Goal: Task Accomplishment & Management: Use online tool/utility

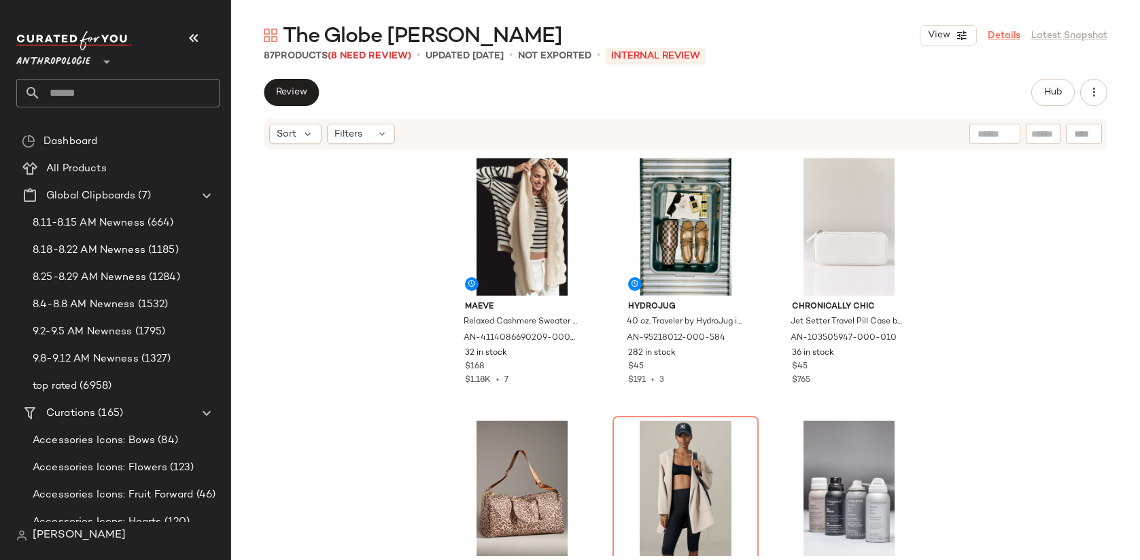
click at [1010, 34] on link "Details" at bounding box center [1004, 36] width 33 height 14
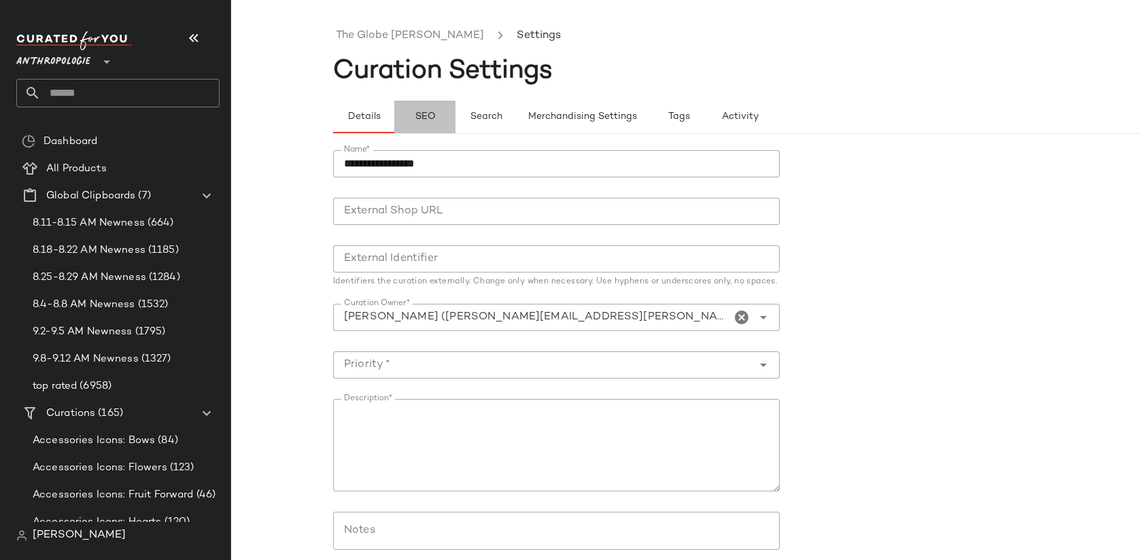
click at [438, 117] on button "SEO" at bounding box center [424, 117] width 61 height 33
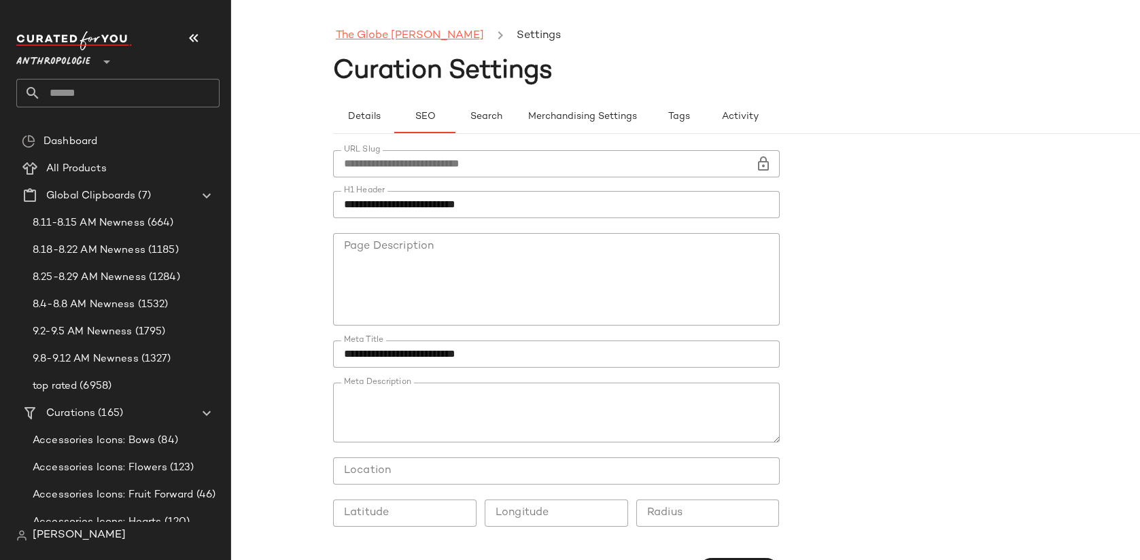
click at [392, 37] on link "The Globe [PERSON_NAME]" at bounding box center [410, 36] width 148 height 18
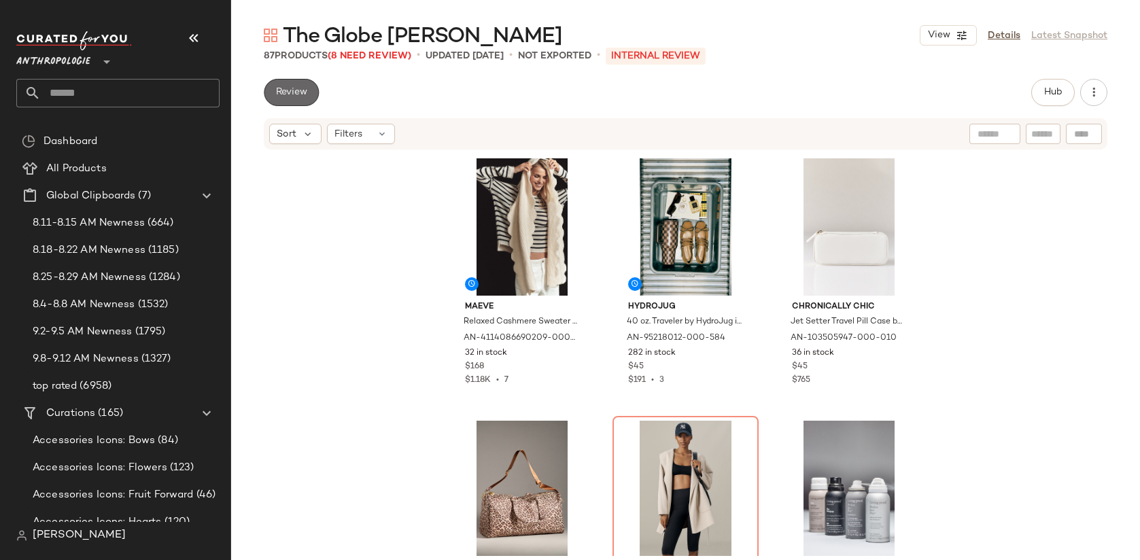
click at [286, 88] on span "Review" at bounding box center [291, 92] width 32 height 11
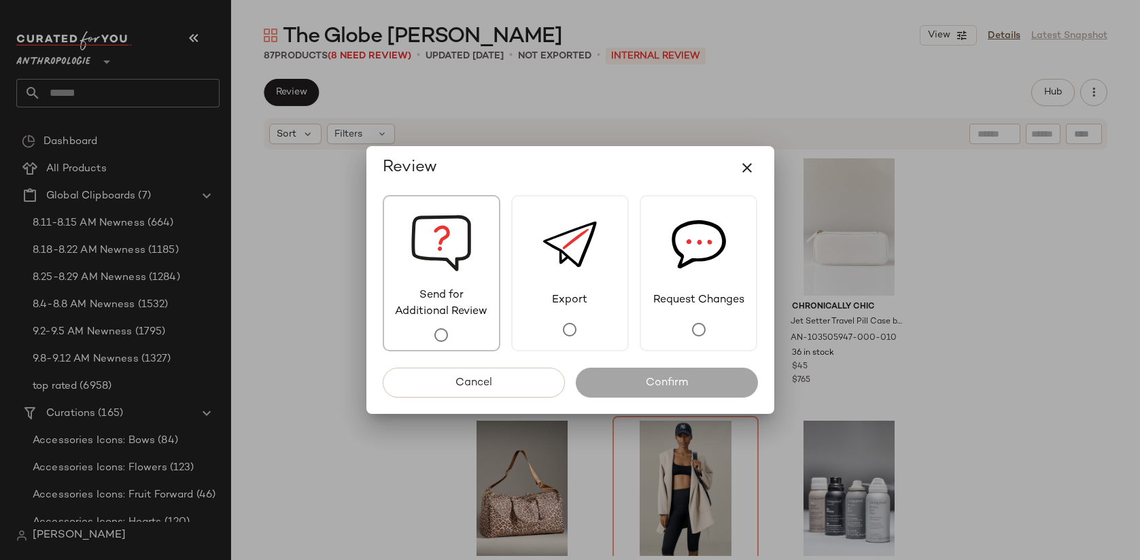
click at [439, 255] on img at bounding box center [441, 241] width 61 height 91
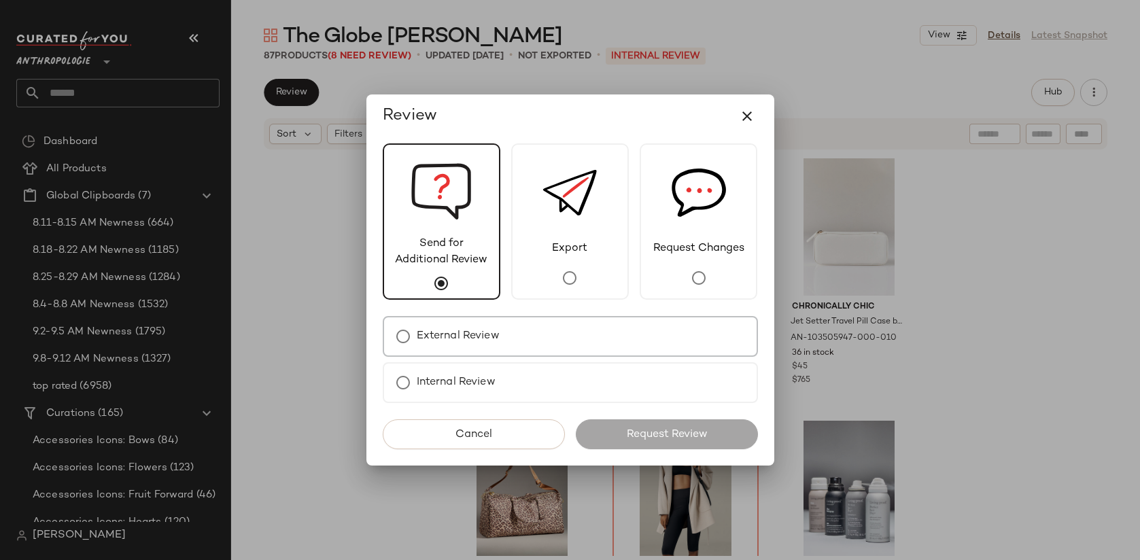
click at [502, 336] on div "External Review" at bounding box center [570, 336] width 375 height 41
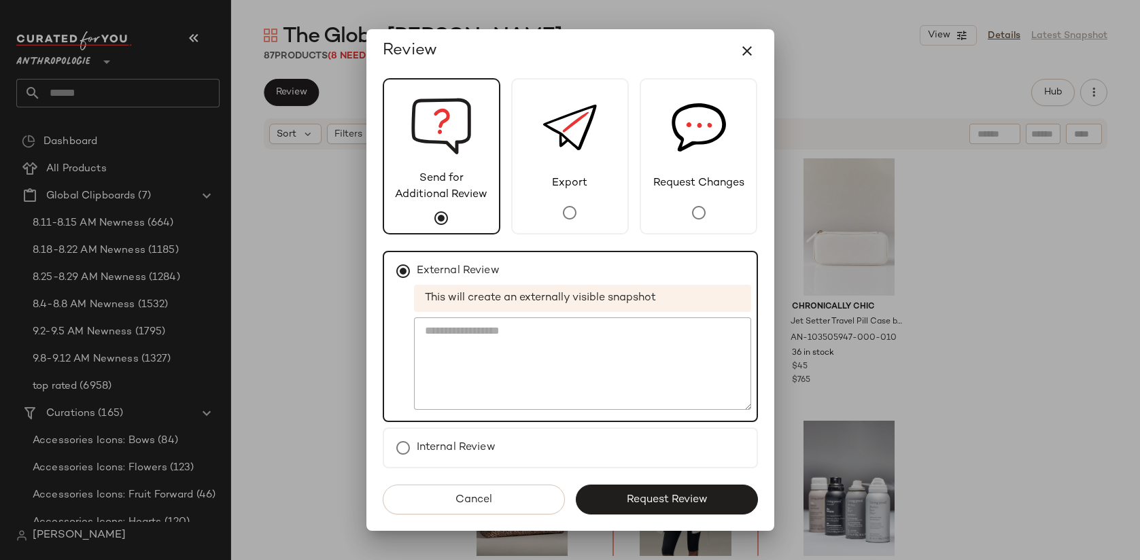
click at [651, 495] on span "Request Review" at bounding box center [667, 500] width 82 height 13
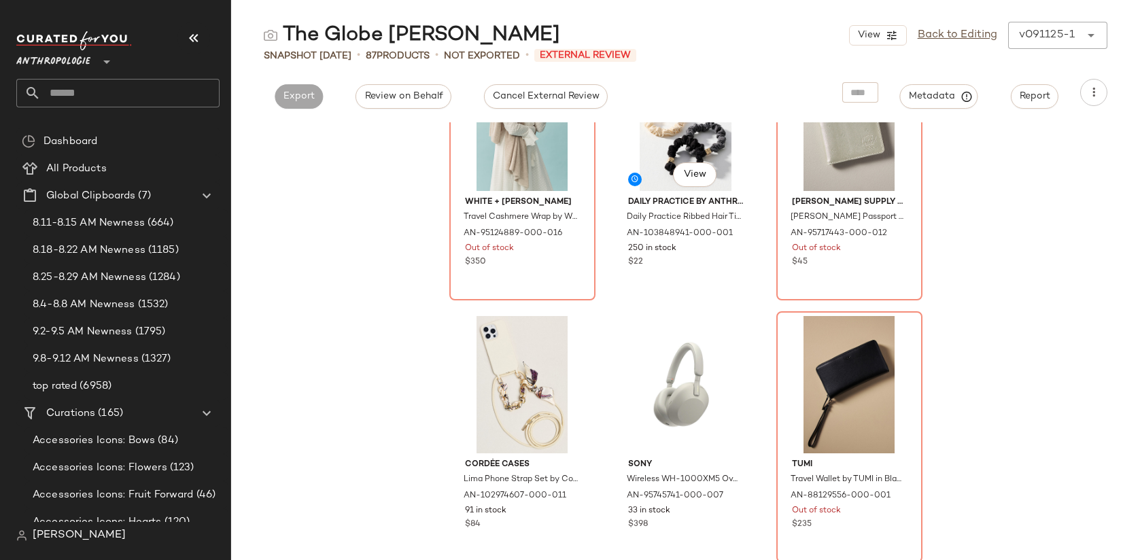
scroll to position [2450, 0]
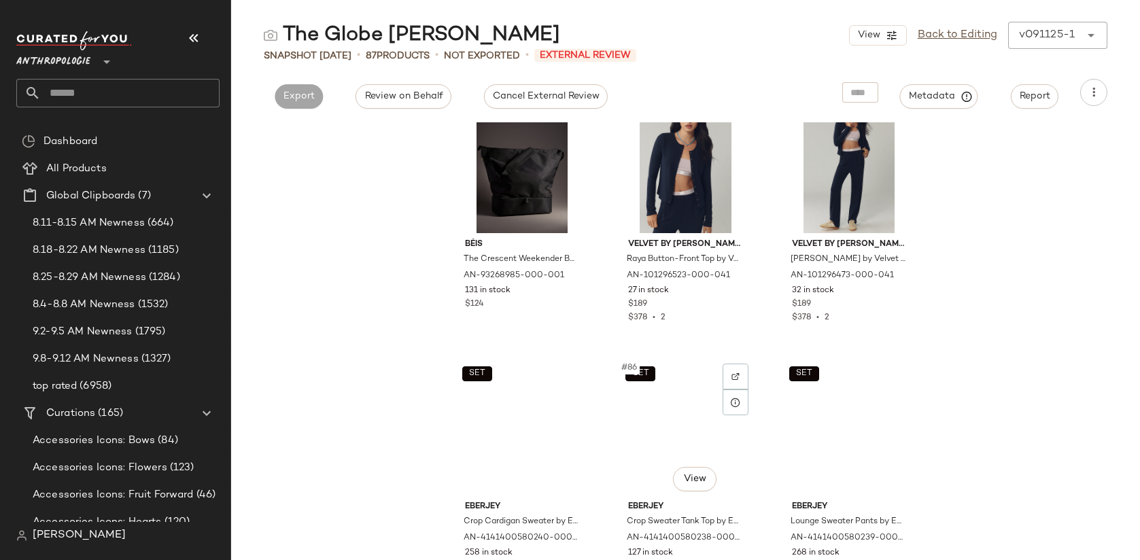
scroll to position [7176, 0]
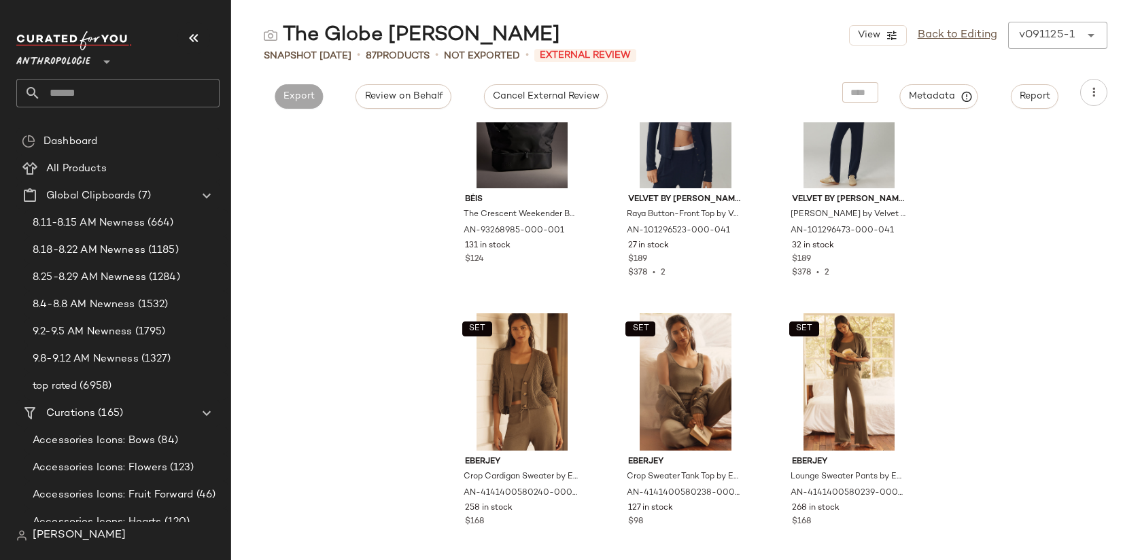
drag, startPoint x: 832, startPoint y: 396, endPoint x: 396, endPoint y: 9, distance: 583.7
